Goal: Task Accomplishment & Management: Use online tool/utility

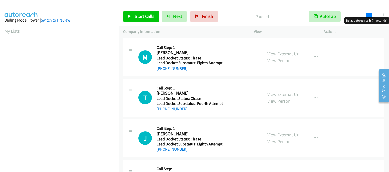
drag, startPoint x: 356, startPoint y: 14, endPoint x: 372, endPoint y: 16, distance: 16.3
click at [372, 16] on span at bounding box center [369, 16] width 6 height 6
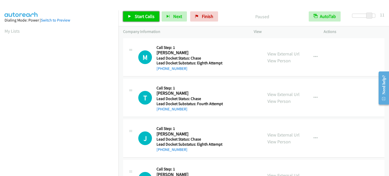
click at [141, 14] on span "Start Calls" at bounding box center [145, 16] width 20 height 6
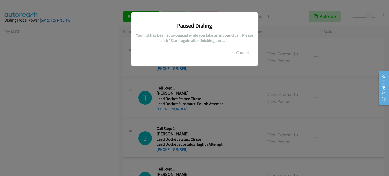
scroll to position [108, 0]
click at [232, 85] on div "Paused Dialing Your list has been auto-paused while you take an inbound call. P…" at bounding box center [194, 90] width 389 height 171
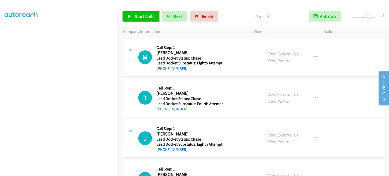
click at [137, 18] on span "Start Calls" at bounding box center [145, 16] width 20 height 6
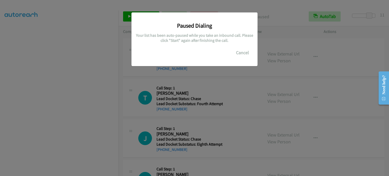
click at [50, 89] on div "Paused Dialing Your list has been auto-paused while you take an inbound call. P…" at bounding box center [194, 90] width 389 height 171
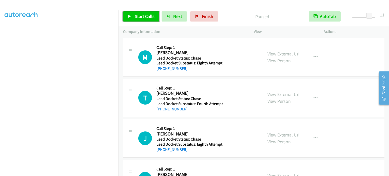
click at [141, 16] on span "Start Calls" at bounding box center [145, 16] width 20 height 6
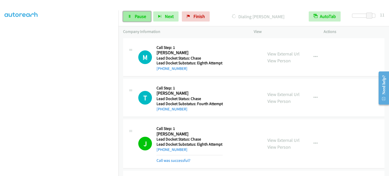
click at [141, 16] on span "Pause" at bounding box center [140, 16] width 11 height 6
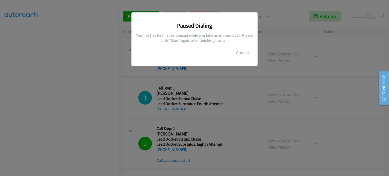
click at [41, 92] on div "Paused Dialing Your list has been auto-paused while you take an inbound call. P…" at bounding box center [194, 90] width 389 height 171
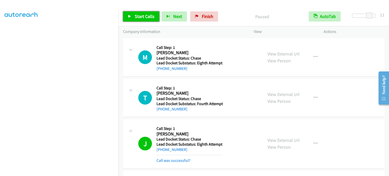
click at [144, 15] on span "Start Calls" at bounding box center [145, 16] width 20 height 6
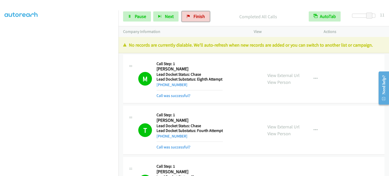
drag, startPoint x: 198, startPoint y: 20, endPoint x: 219, endPoint y: 20, distance: 21.3
click at [198, 20] on link "Finish" at bounding box center [196, 16] width 28 height 10
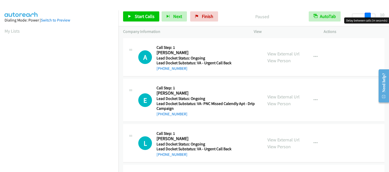
drag, startPoint x: 354, startPoint y: 13, endPoint x: 368, endPoint y: 18, distance: 15.6
click at [368, 18] on body "Start Calls Pause Next Finish Paused AutoTab AutoTab 10 Company Information Inf…" at bounding box center [194, 12] width 389 height 24
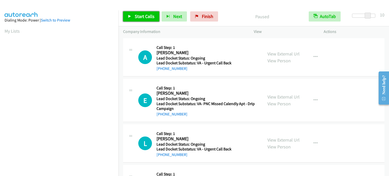
click at [144, 20] on link "Start Calls" at bounding box center [141, 16] width 36 height 10
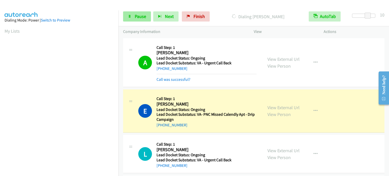
scroll to position [108, 0]
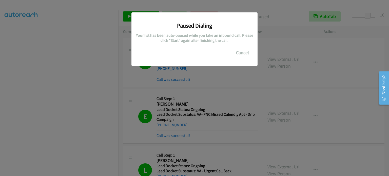
click at [111, 108] on div "Paused Dialing Your list has been auto-paused while you take an inbound call. P…" at bounding box center [194, 90] width 389 height 171
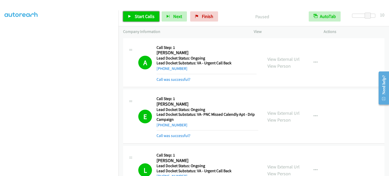
click at [133, 19] on link "Start Calls" at bounding box center [141, 16] width 36 height 10
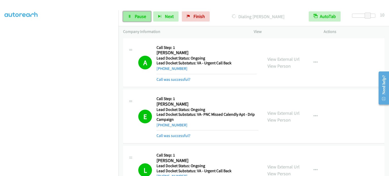
click at [142, 15] on span "Pause" at bounding box center [140, 16] width 11 height 6
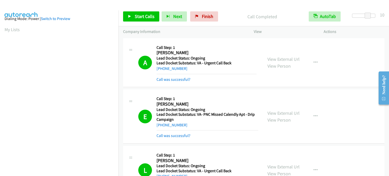
scroll to position [0, 0]
click at [13, 31] on link "My Lists" at bounding box center [12, 31] width 15 height 6
